Goal: Navigation & Orientation: Go to known website

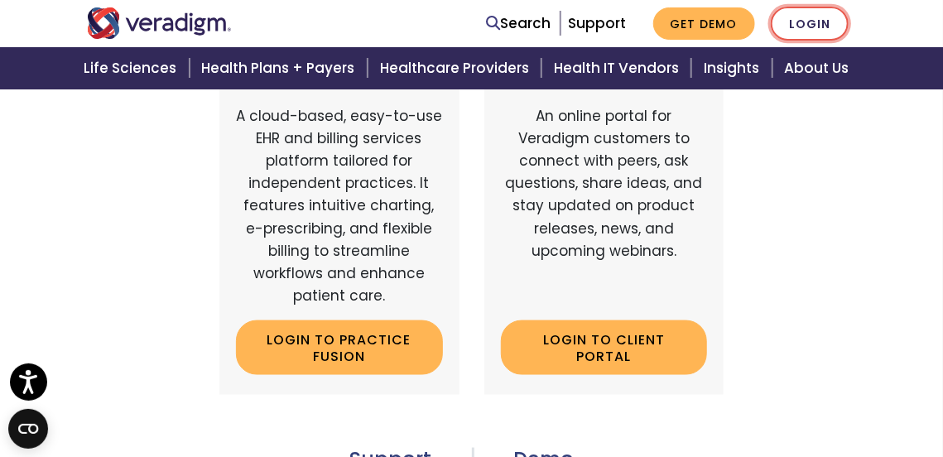
click at [805, 23] on link "Login" at bounding box center [810, 24] width 78 height 34
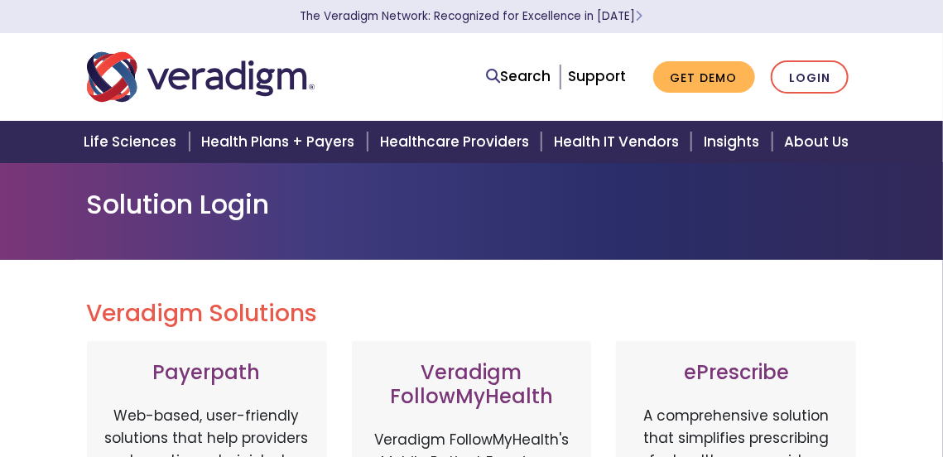
click at [818, 98] on div "Search Support Get Demo Login" at bounding box center [472, 77] width 795 height 55
click at [815, 72] on link "Login" at bounding box center [810, 77] width 78 height 34
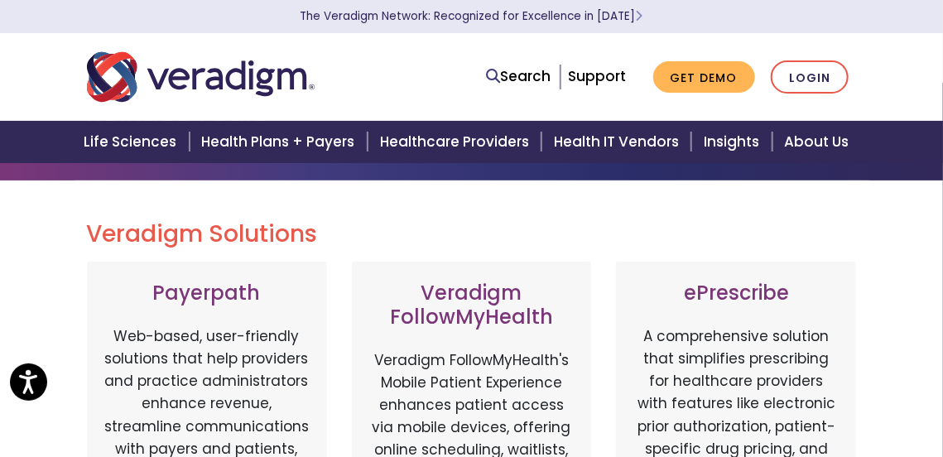
scroll to position [93, 0]
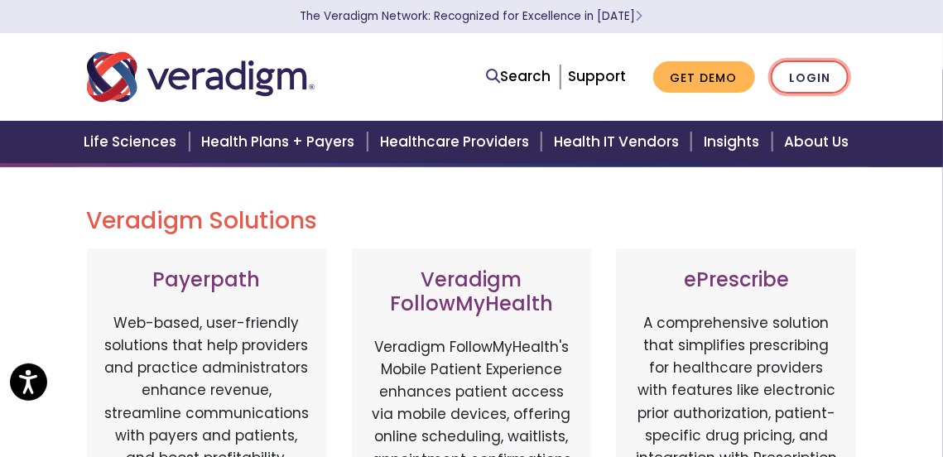
click at [807, 70] on link "Login" at bounding box center [810, 77] width 78 height 34
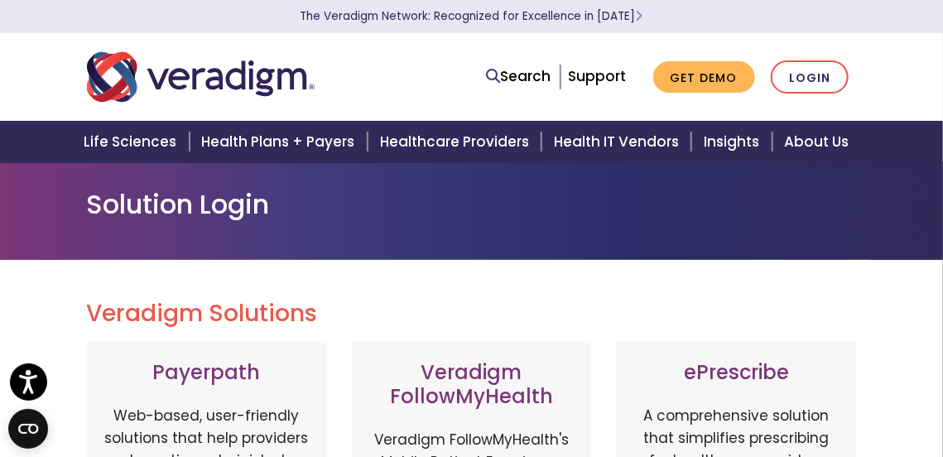
click at [826, 97] on div "Search Support Get Demo Login" at bounding box center [472, 77] width 795 height 55
click at [818, 82] on link "Login" at bounding box center [810, 77] width 78 height 34
click at [822, 80] on link "Login" at bounding box center [810, 77] width 78 height 34
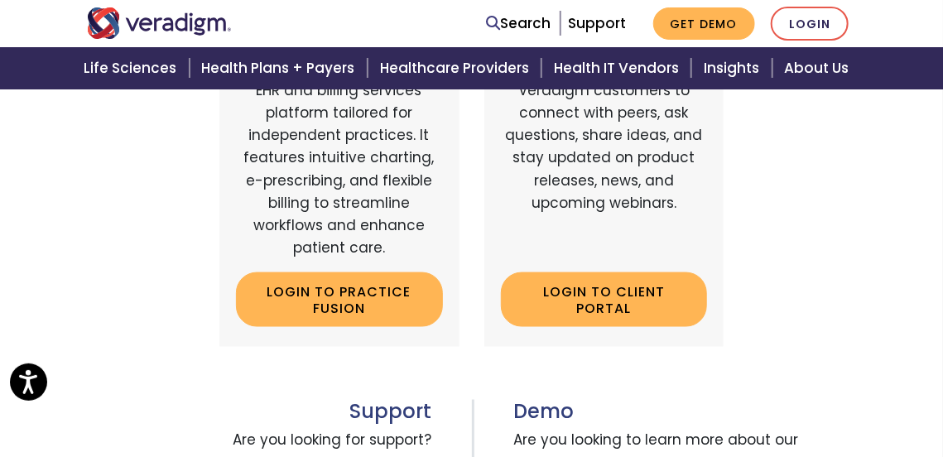
scroll to position [772, 0]
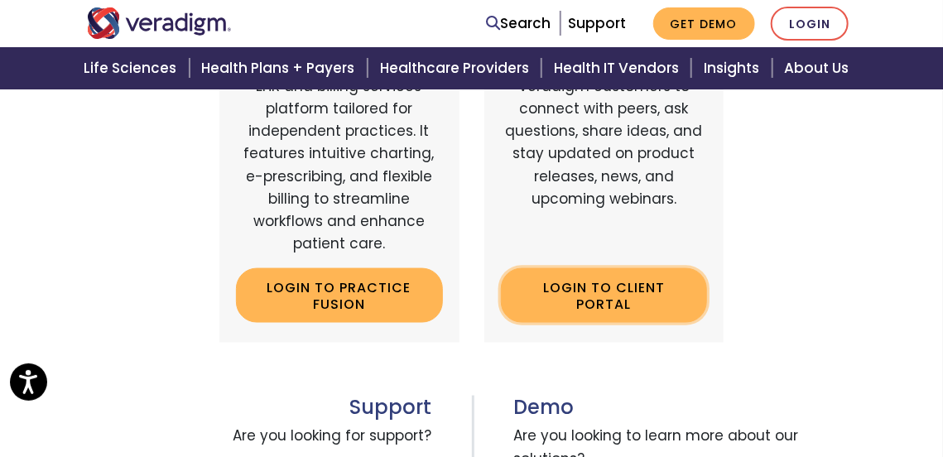
click at [627, 276] on link "Login to Client Portal" at bounding box center [604, 295] width 207 height 54
